Goal: Task Accomplishment & Management: Complete application form

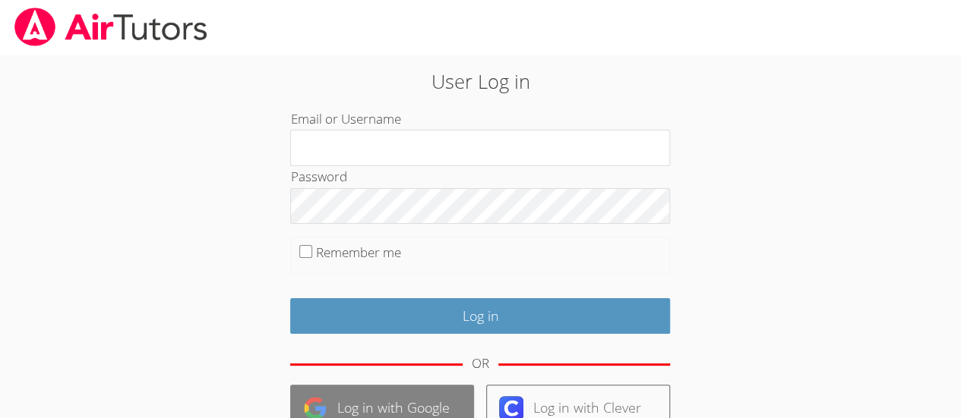
click at [409, 400] on link "Log in with Google" at bounding box center [382, 408] width 184 height 46
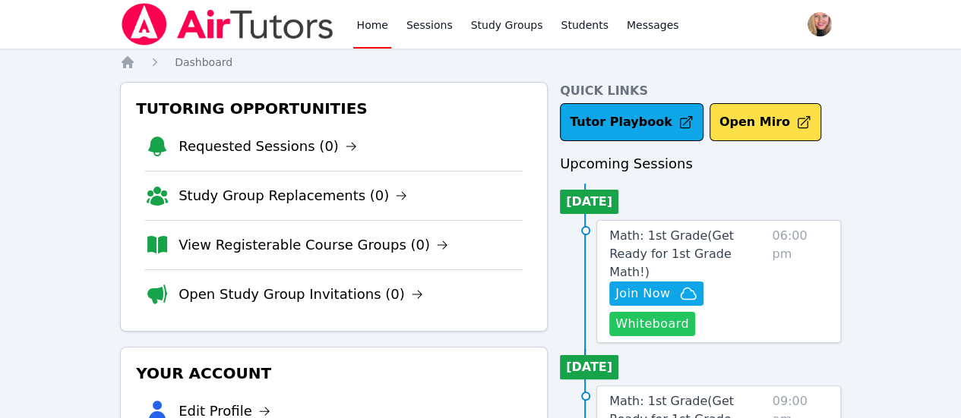
click at [680, 312] on button "Whiteboard" at bounding box center [652, 324] width 86 height 24
click at [670, 285] on span "Join Now" at bounding box center [642, 294] width 55 height 18
click at [697, 285] on icon "button" at bounding box center [688, 294] width 18 height 18
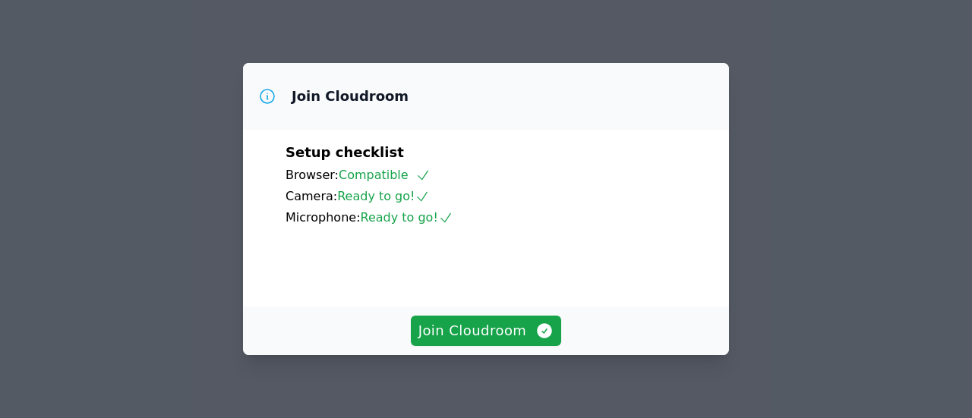
click at [727, 184] on div "Join Cloudroom Setup checklist Browser: Compatible Camera: Ready to go! Microph…" at bounding box center [486, 209] width 972 height 418
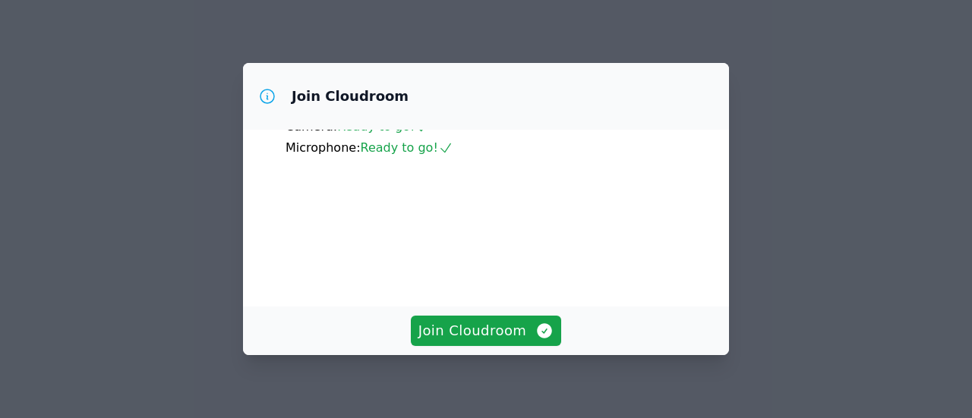
scroll to position [114, 0]
click at [473, 335] on span "Join Cloudroom" at bounding box center [486, 330] width 136 height 21
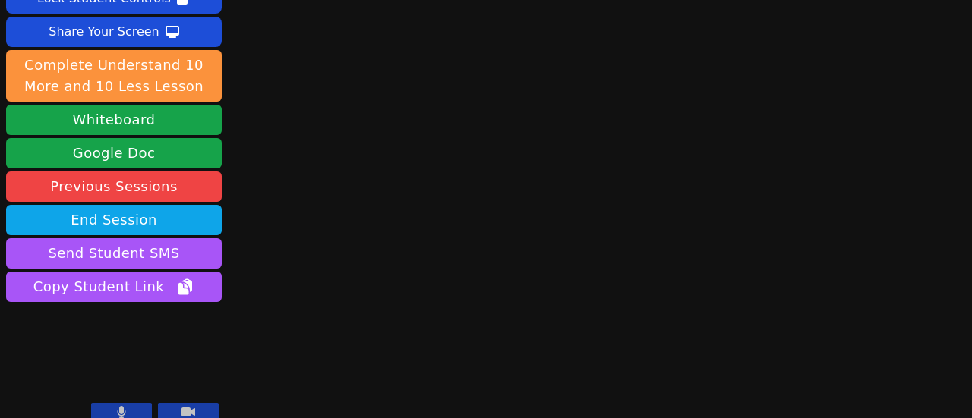
scroll to position [128, 0]
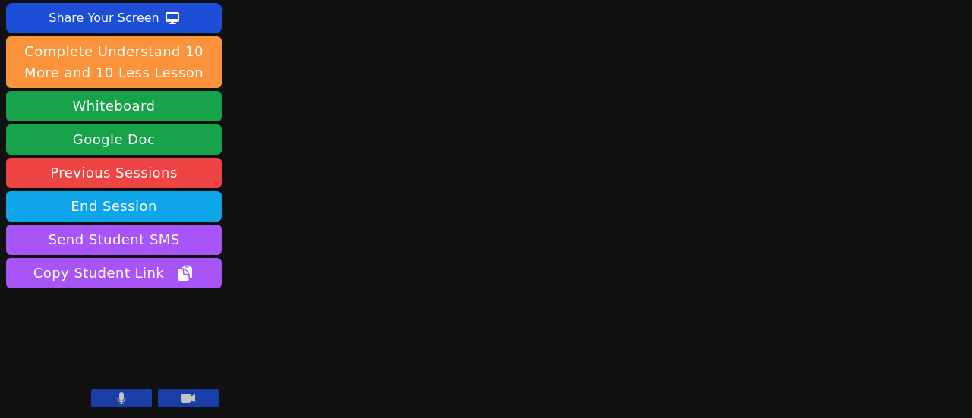
click at [126, 396] on button at bounding box center [121, 399] width 61 height 18
click at [125, 396] on icon at bounding box center [121, 399] width 15 height 12
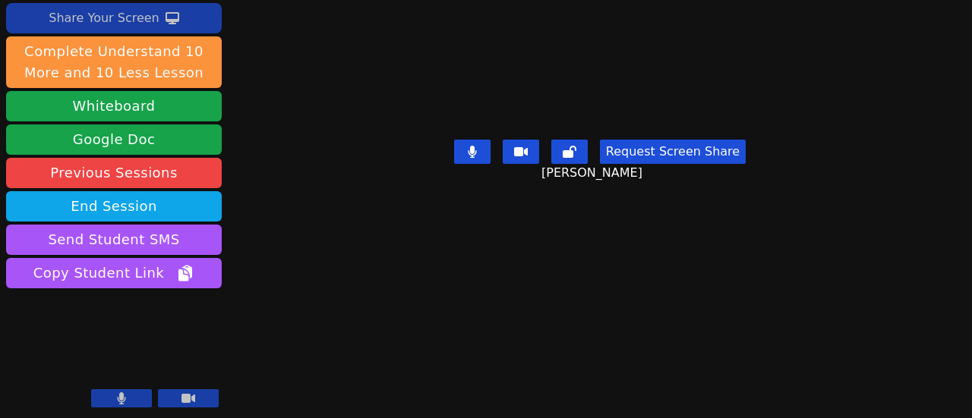
click at [58, 8] on div "Share Your Screen" at bounding box center [104, 18] width 111 height 24
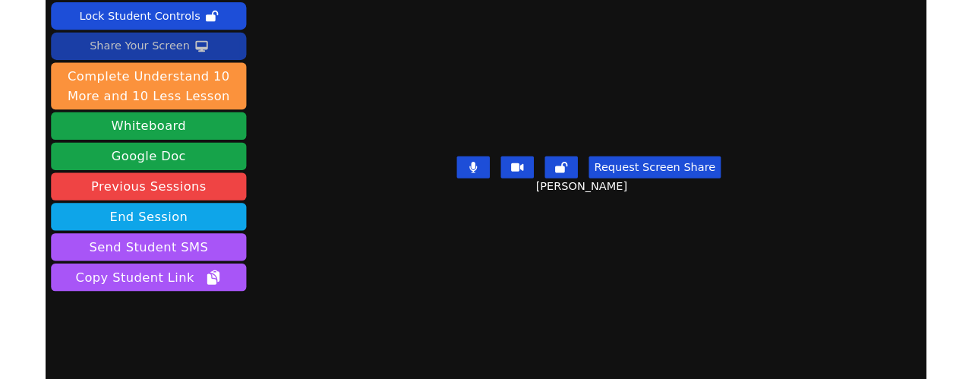
scroll to position [93, 0]
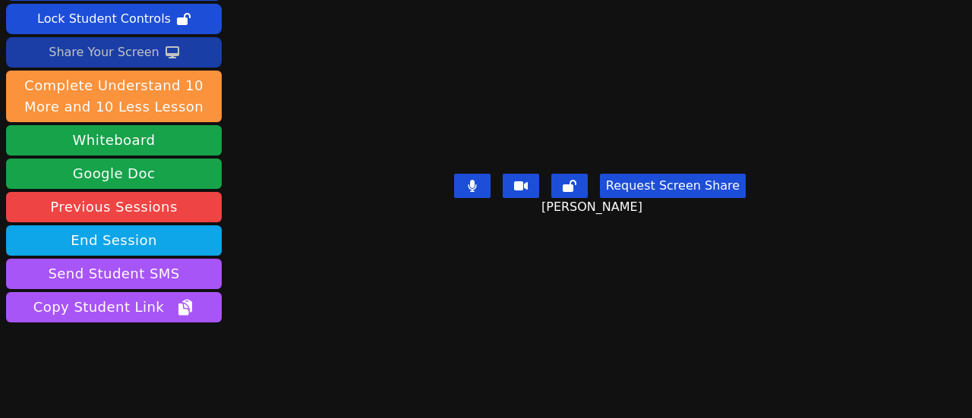
click at [147, 51] on div "Share Your Screen" at bounding box center [104, 52] width 111 height 24
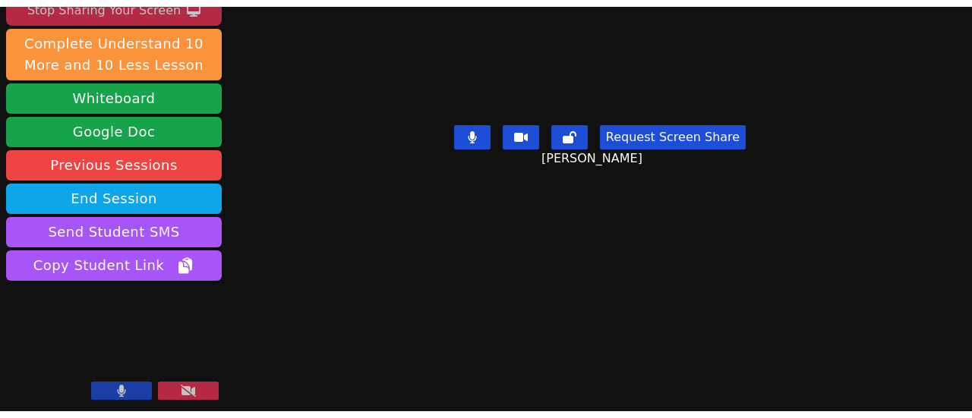
scroll to position [128, 0]
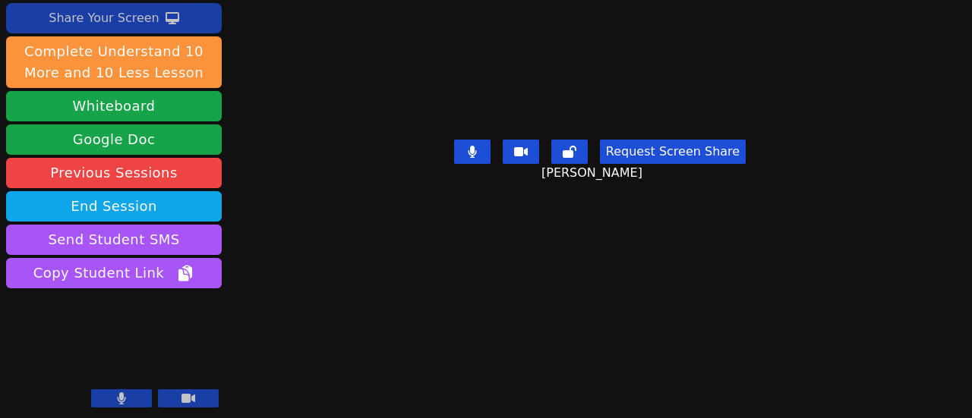
click at [166, 17] on icon at bounding box center [173, 18] width 14 height 12
click at [156, 14] on button "Share Your Screen" at bounding box center [114, 18] width 216 height 30
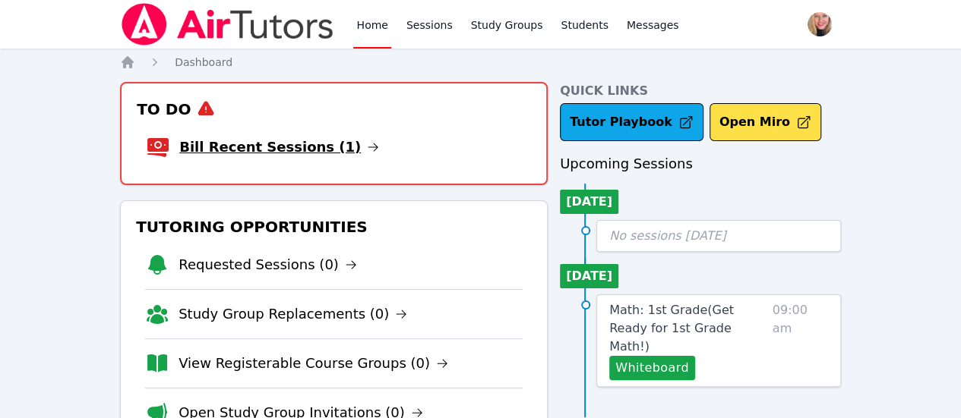
click at [320, 153] on link "Bill Recent Sessions (1)" at bounding box center [279, 147] width 200 height 21
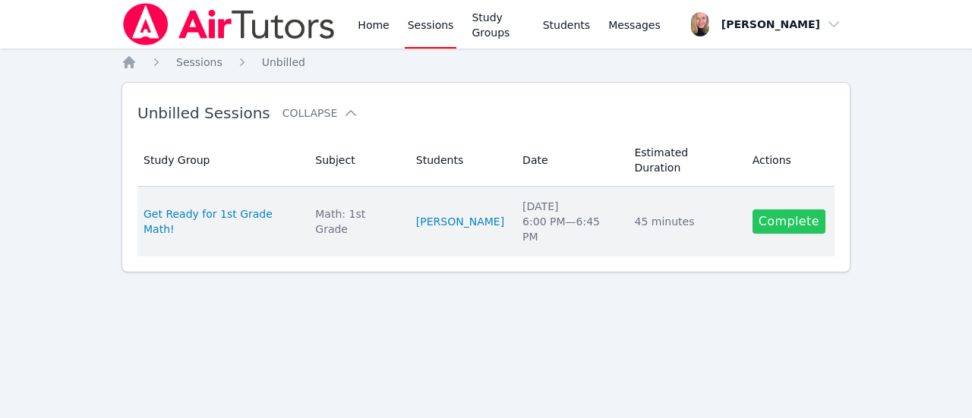
click at [801, 210] on link "Complete" at bounding box center [789, 222] width 73 height 24
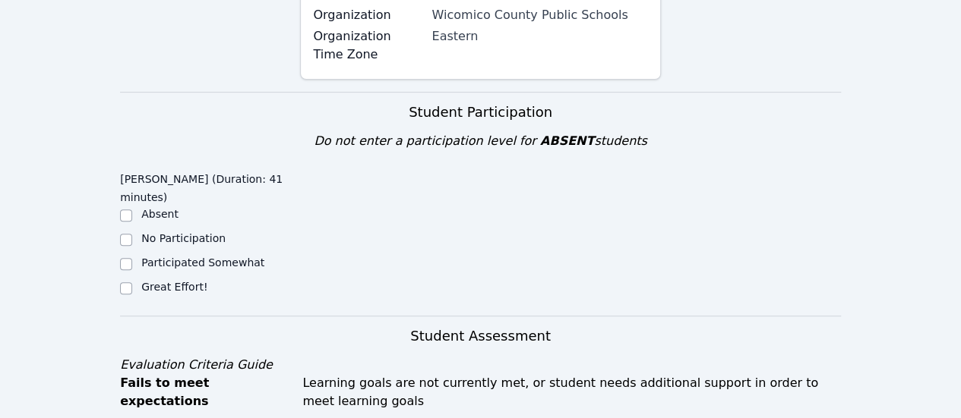
scroll to position [253, 0]
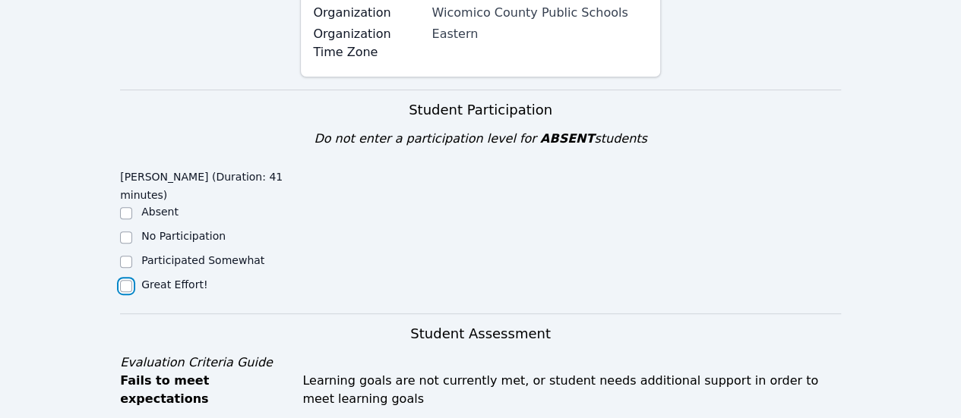
click at [123, 286] on input "Great Effort!" at bounding box center [126, 286] width 12 height 12
checkbox input "true"
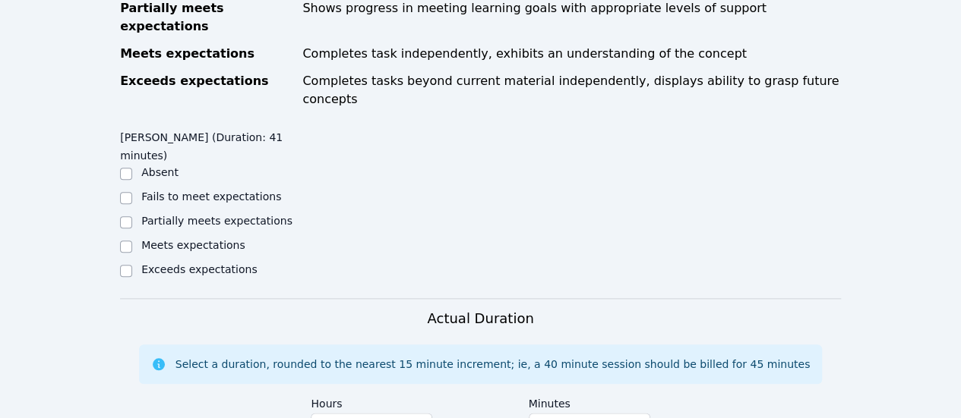
scroll to position [680, 0]
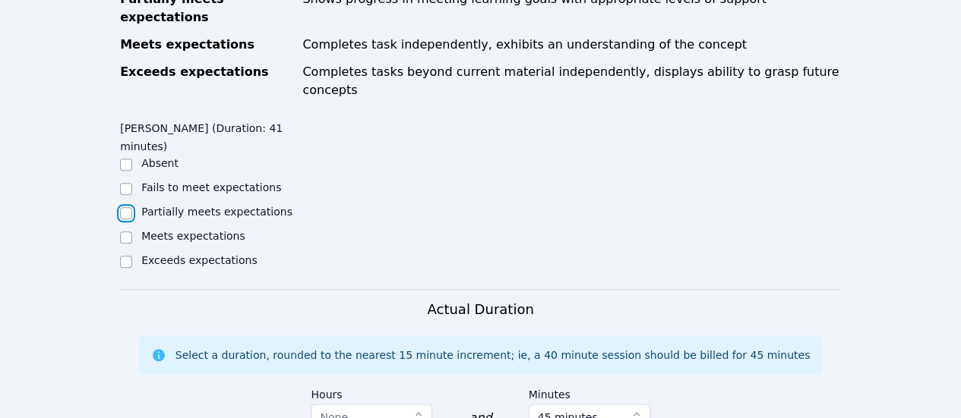
click at [132, 207] on input "Partially meets expectations" at bounding box center [126, 213] width 12 height 12
checkbox input "true"
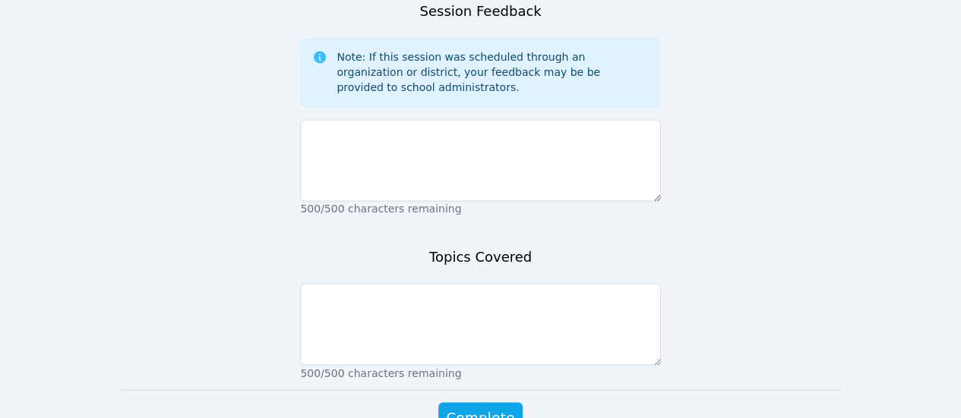
scroll to position [1167, 0]
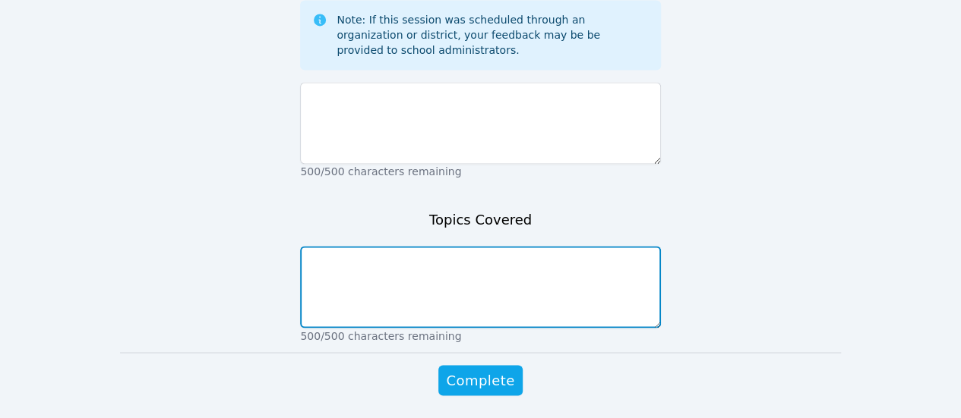
click at [557, 246] on textarea at bounding box center [480, 287] width 360 height 82
type textarea "10 more and 10 less."
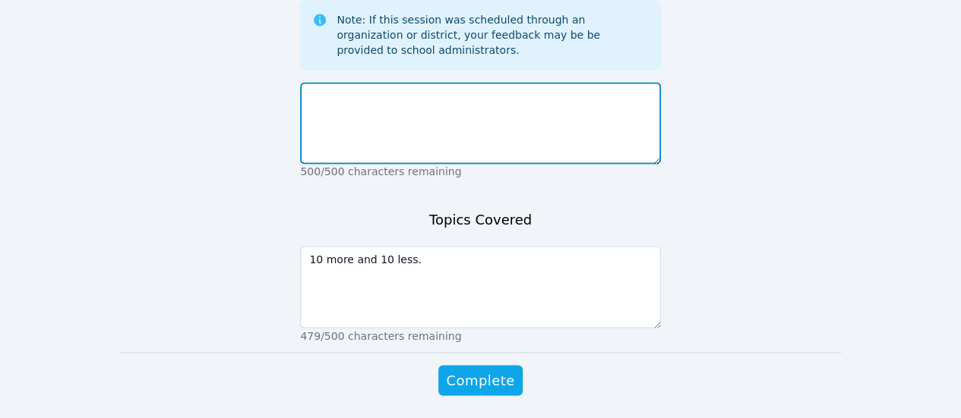
click at [434, 96] on textarea at bounding box center [480, 123] width 360 height 82
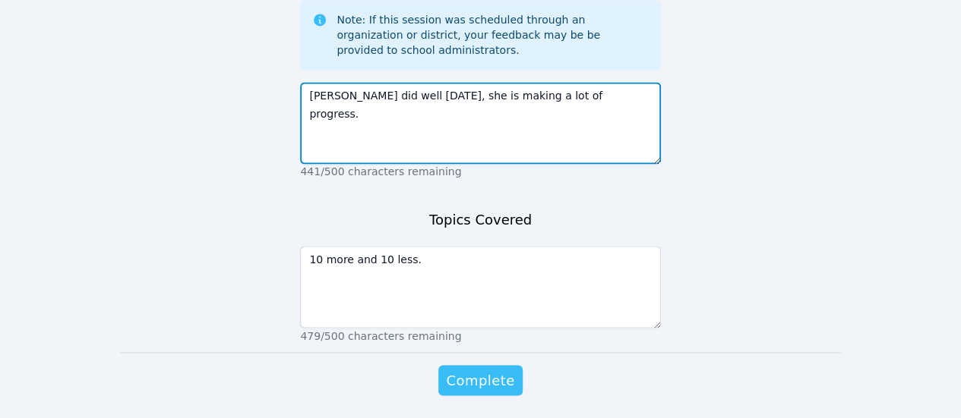
type textarea "[PERSON_NAME] did well [DATE], she is making a lot of progress."
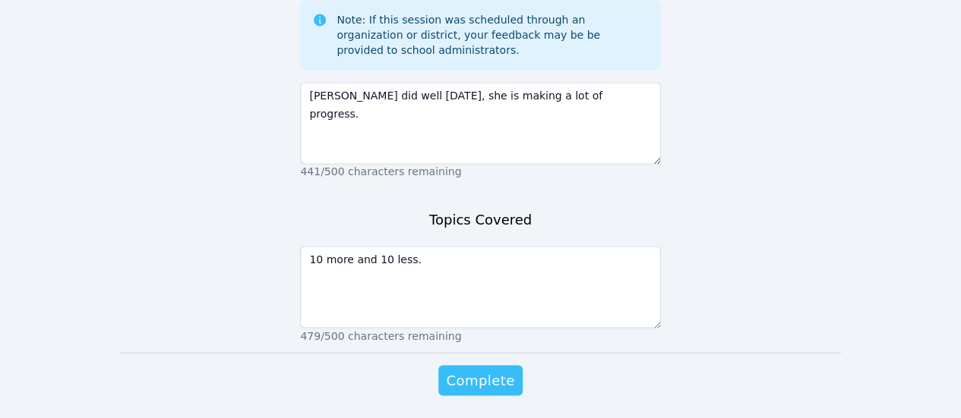
click at [496, 370] on span "Complete" at bounding box center [480, 380] width 68 height 21
